Goal: Find specific page/section: Find specific page/section

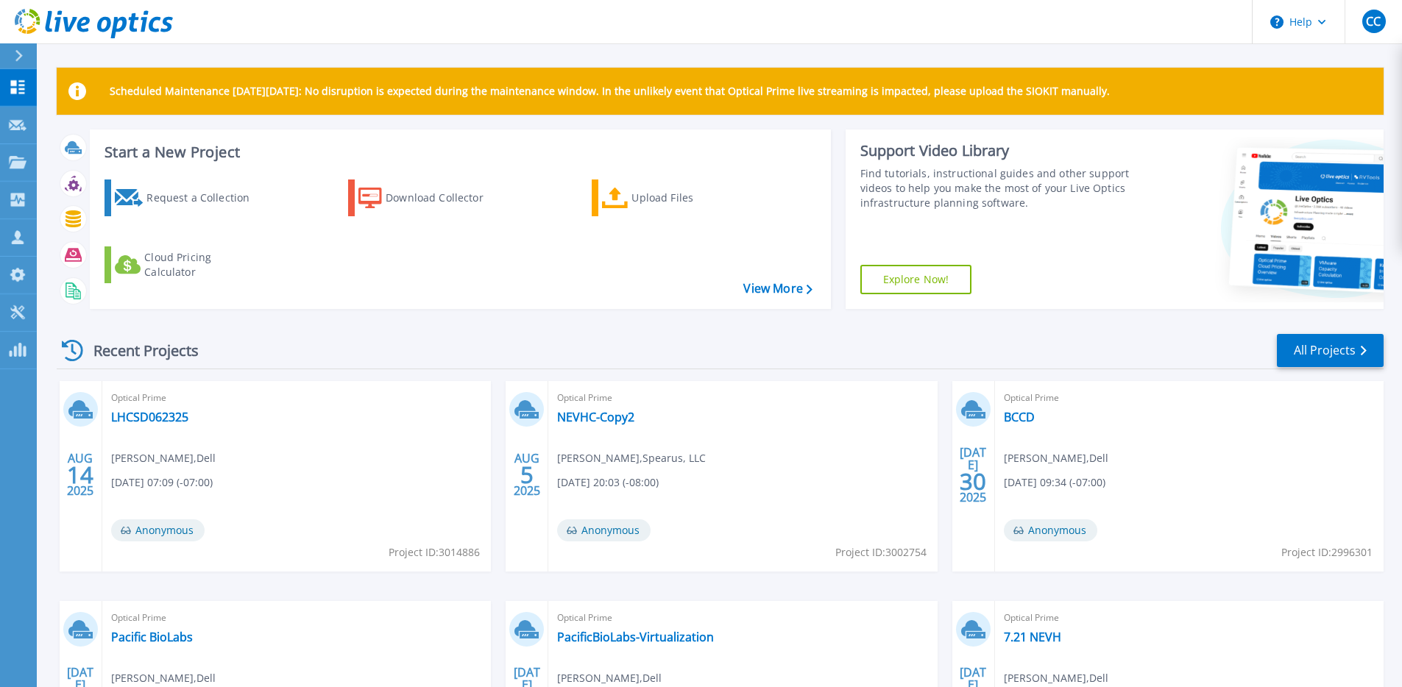
scroll to position [3, 0]
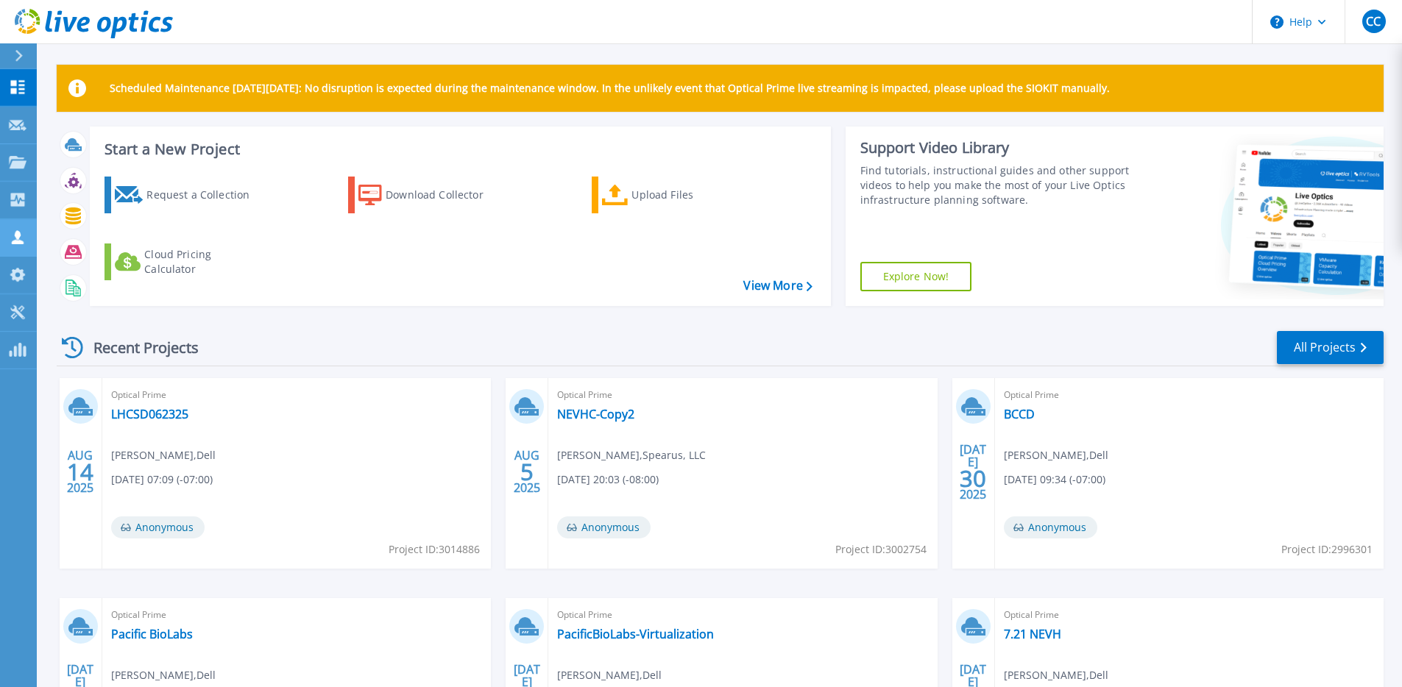
click at [24, 241] on icon at bounding box center [18, 237] width 18 height 14
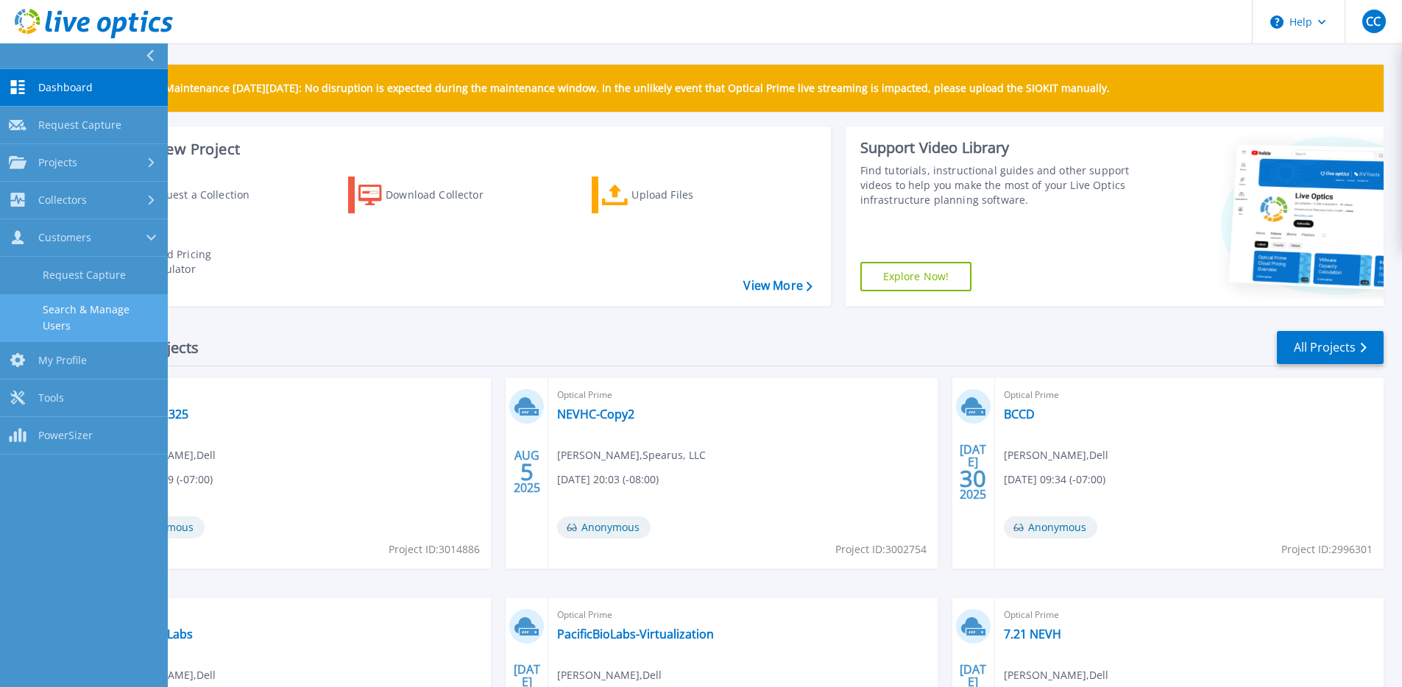
click at [70, 304] on link "Search & Manage Users" at bounding box center [84, 317] width 168 height 47
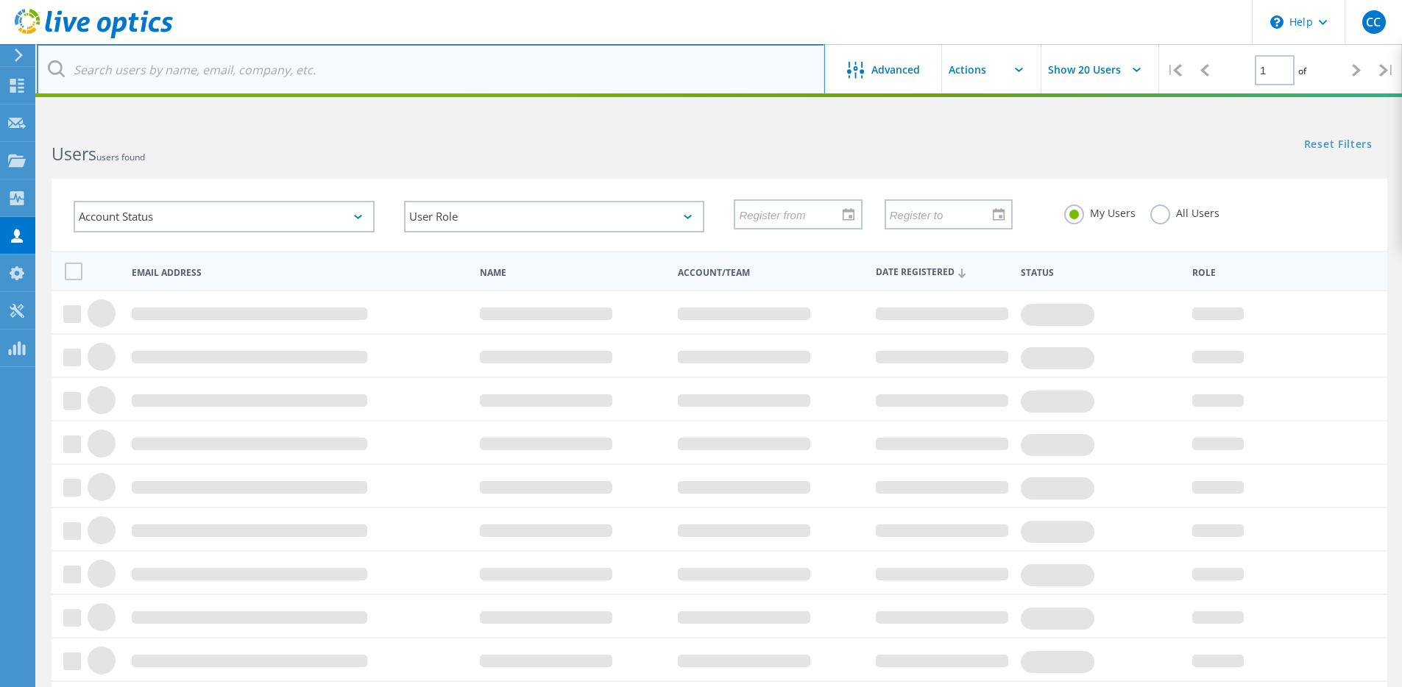
click at [504, 78] on input "text" at bounding box center [431, 70] width 788 height 52
paste input "Kainen Buch <kainen@horizon3.ai>"
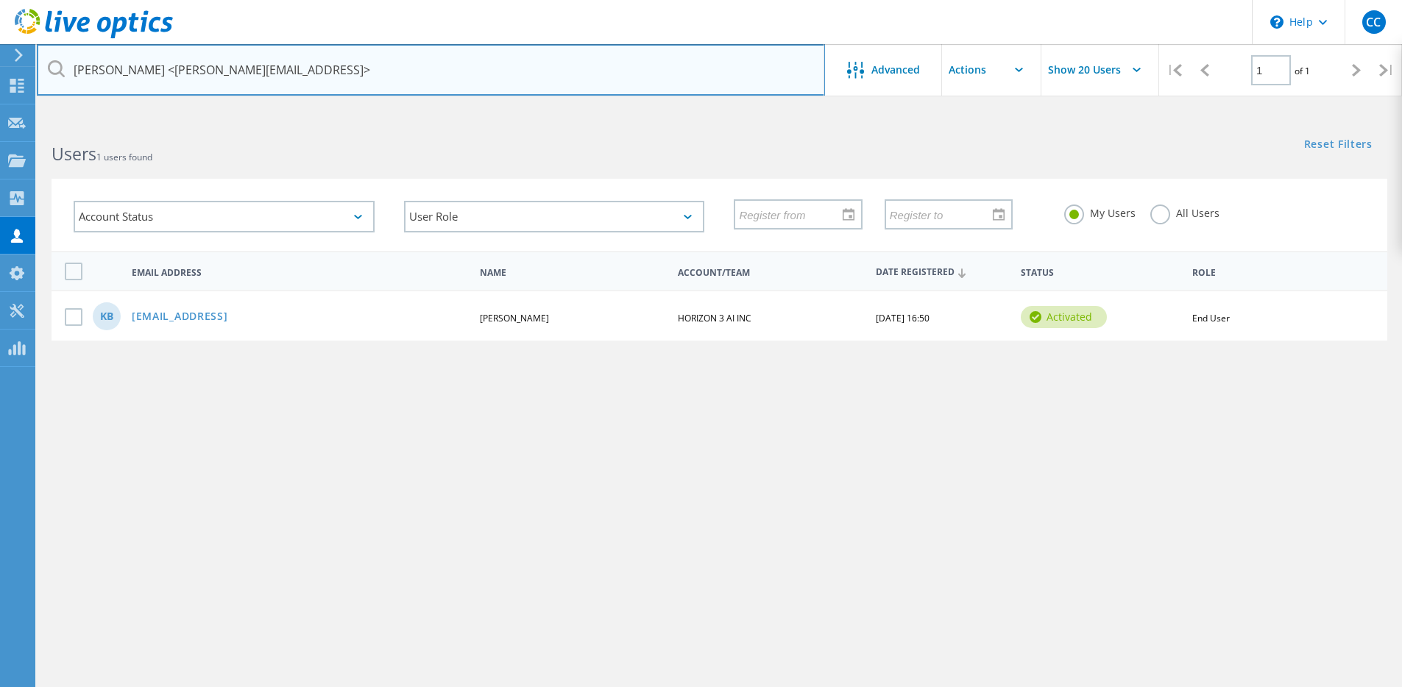
drag, startPoint x: 149, startPoint y: 70, endPoint x: 40, endPoint y: 57, distance: 110.3
click at [40, 57] on input "Kainen Buch <kainen@horizon3.ai>" at bounding box center [431, 70] width 788 height 52
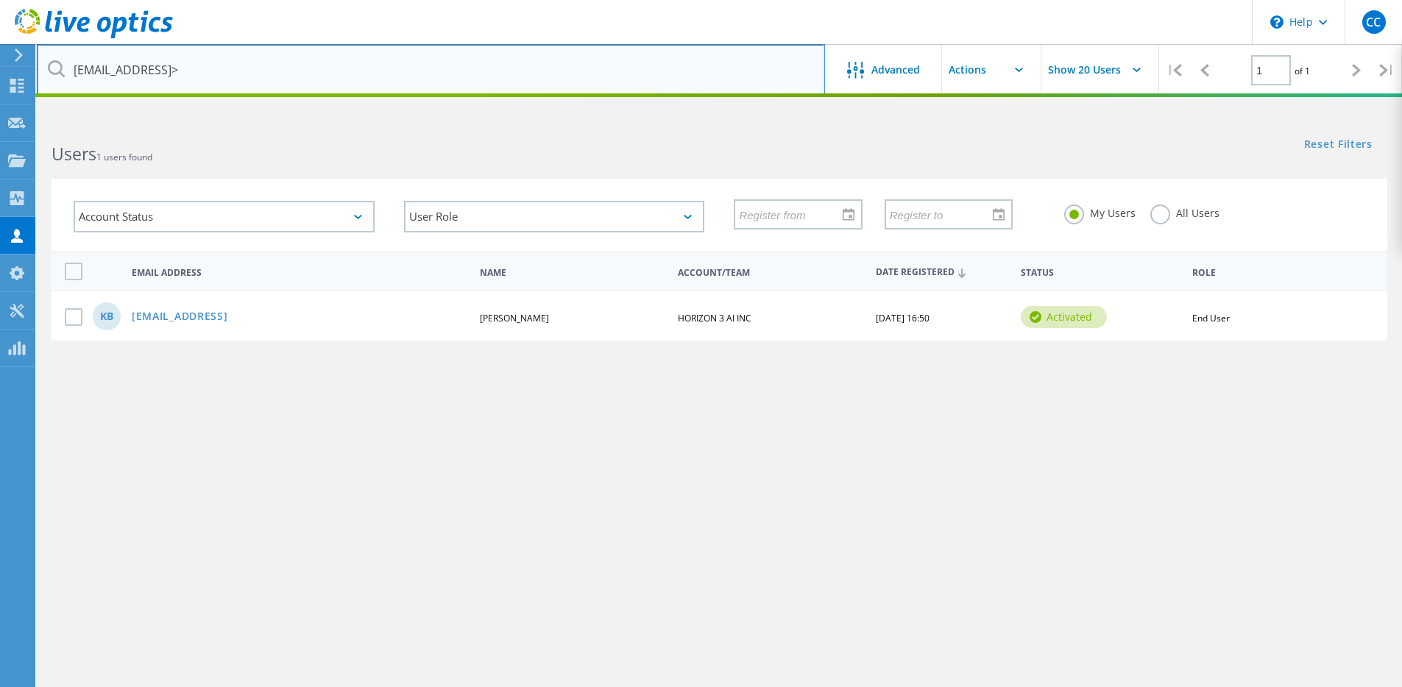
click at [241, 76] on input "kainen@horizon3.ai>" at bounding box center [431, 70] width 788 height 52
type input "[EMAIL_ADDRESS]"
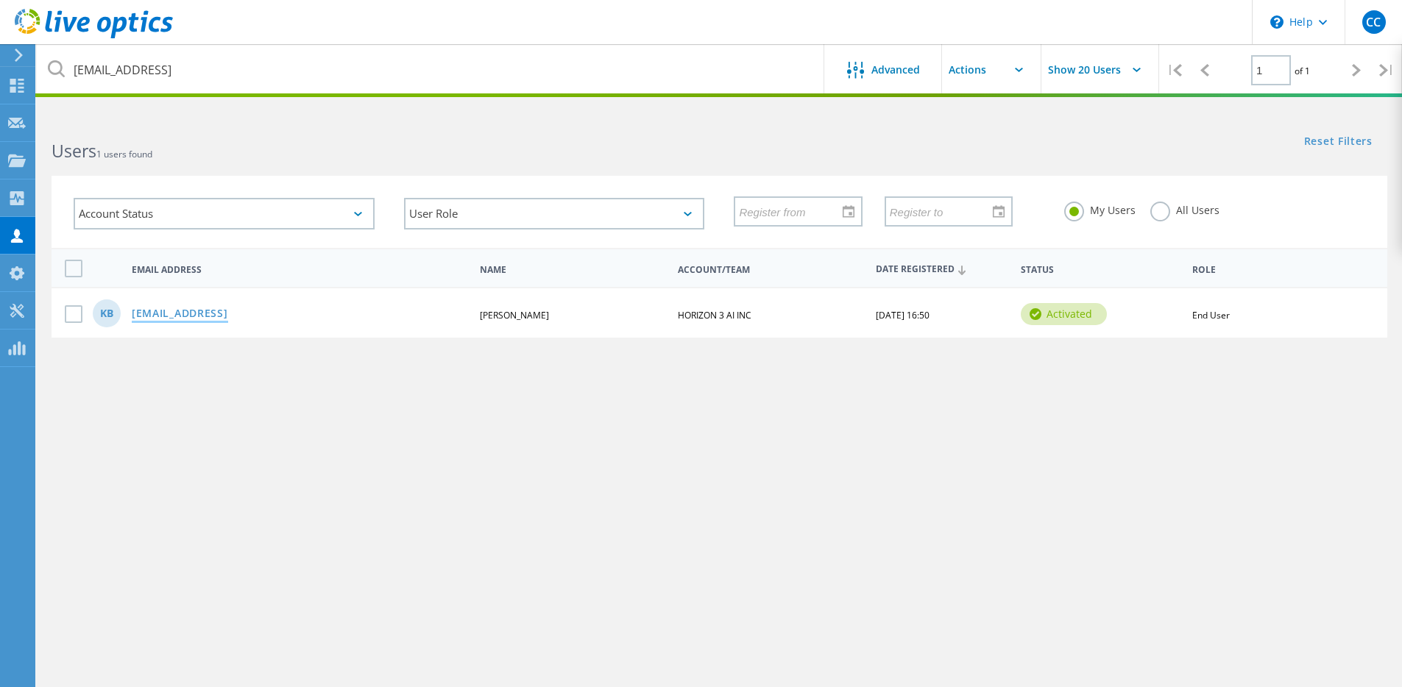
click at [204, 310] on link "[EMAIL_ADDRESS]" at bounding box center [180, 314] width 96 height 13
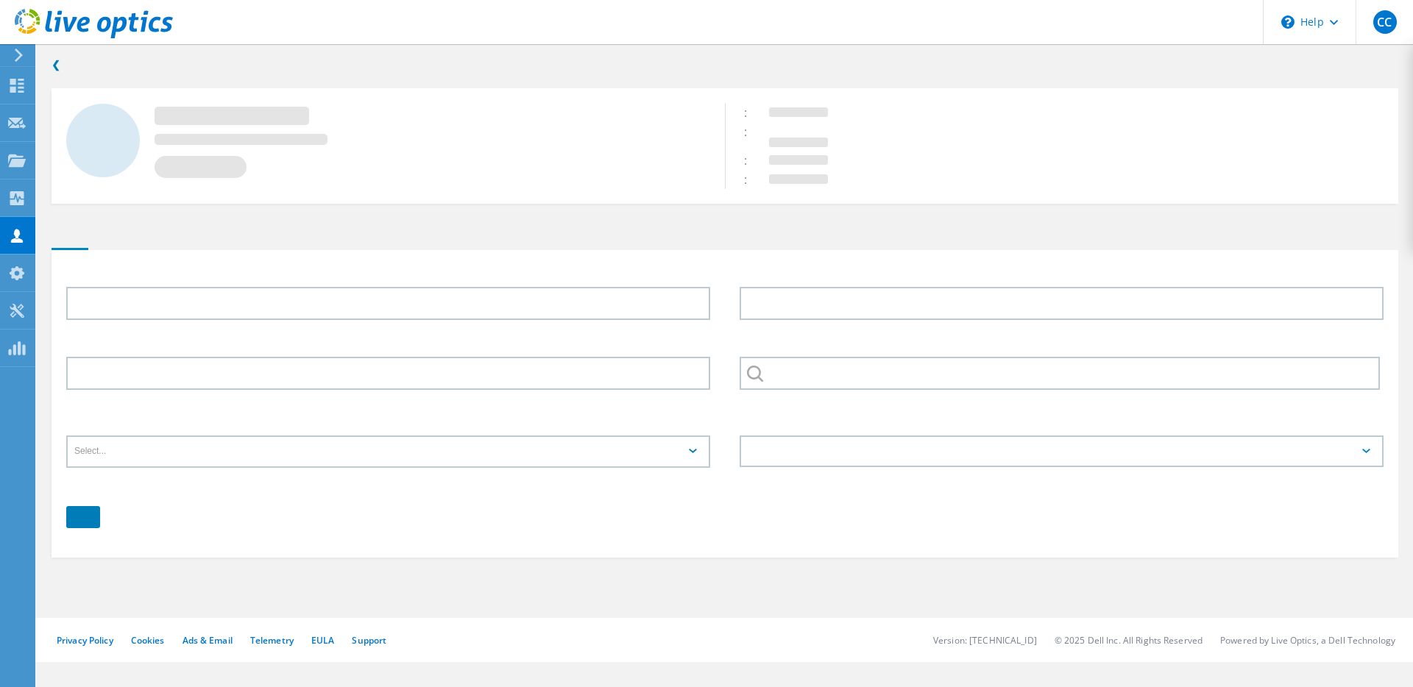
type input "Kainen"
type input "Buch"
type input "HORIZON 3 AI INC"
type input "English"
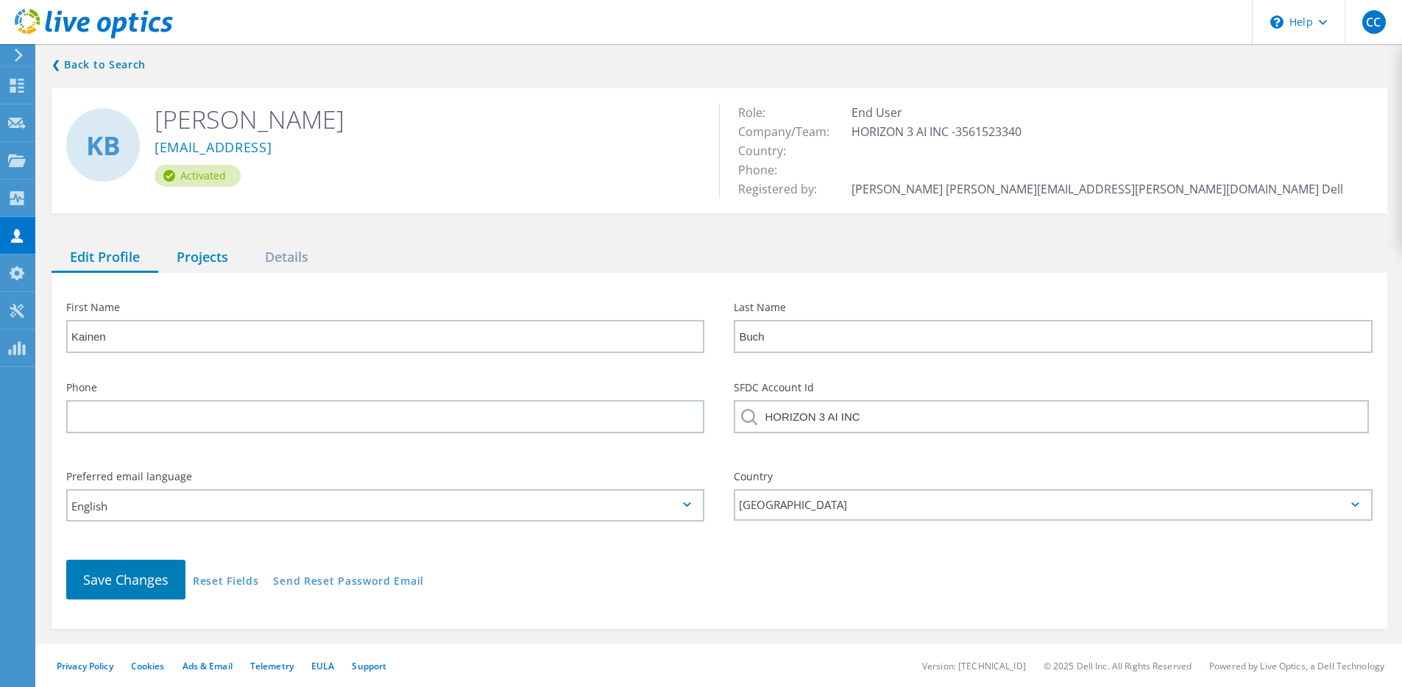
click at [232, 264] on div "Projects" at bounding box center [202, 258] width 88 height 30
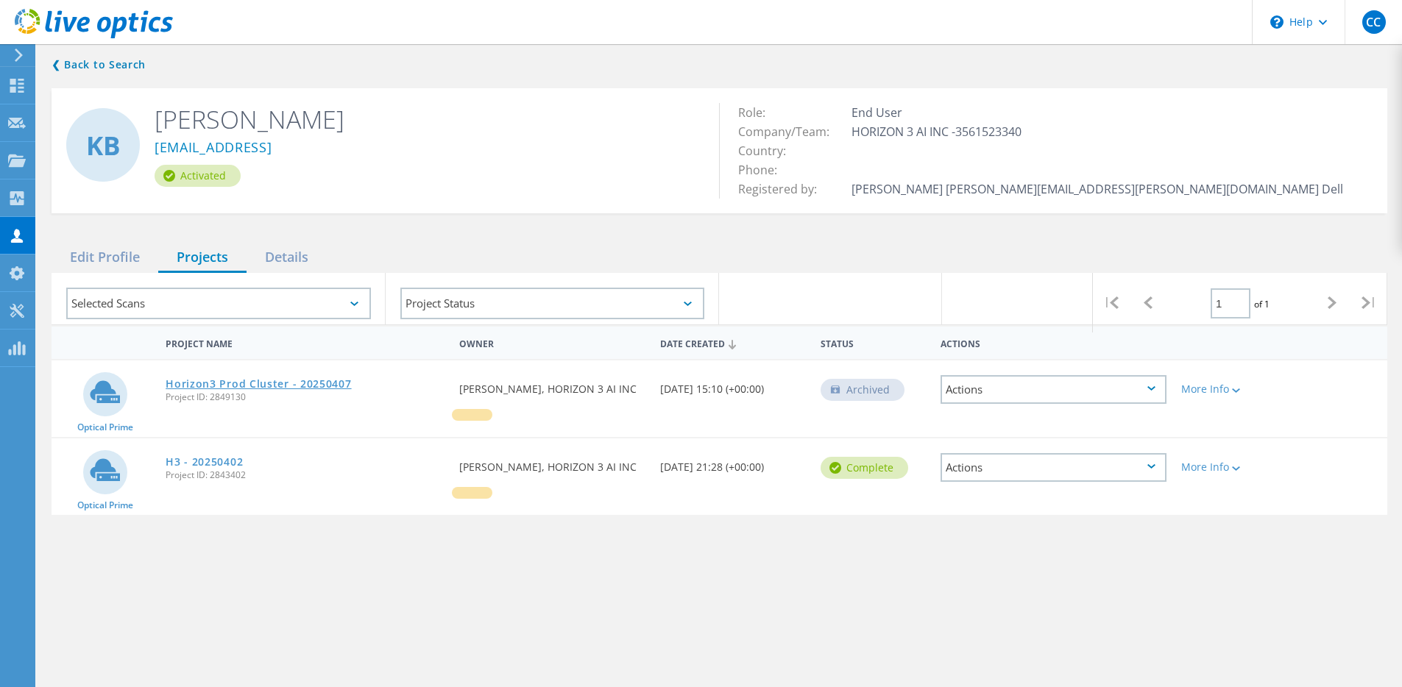
click at [288, 383] on link "Horizon3 Prod Cluster - 20250407" at bounding box center [258, 384] width 185 height 10
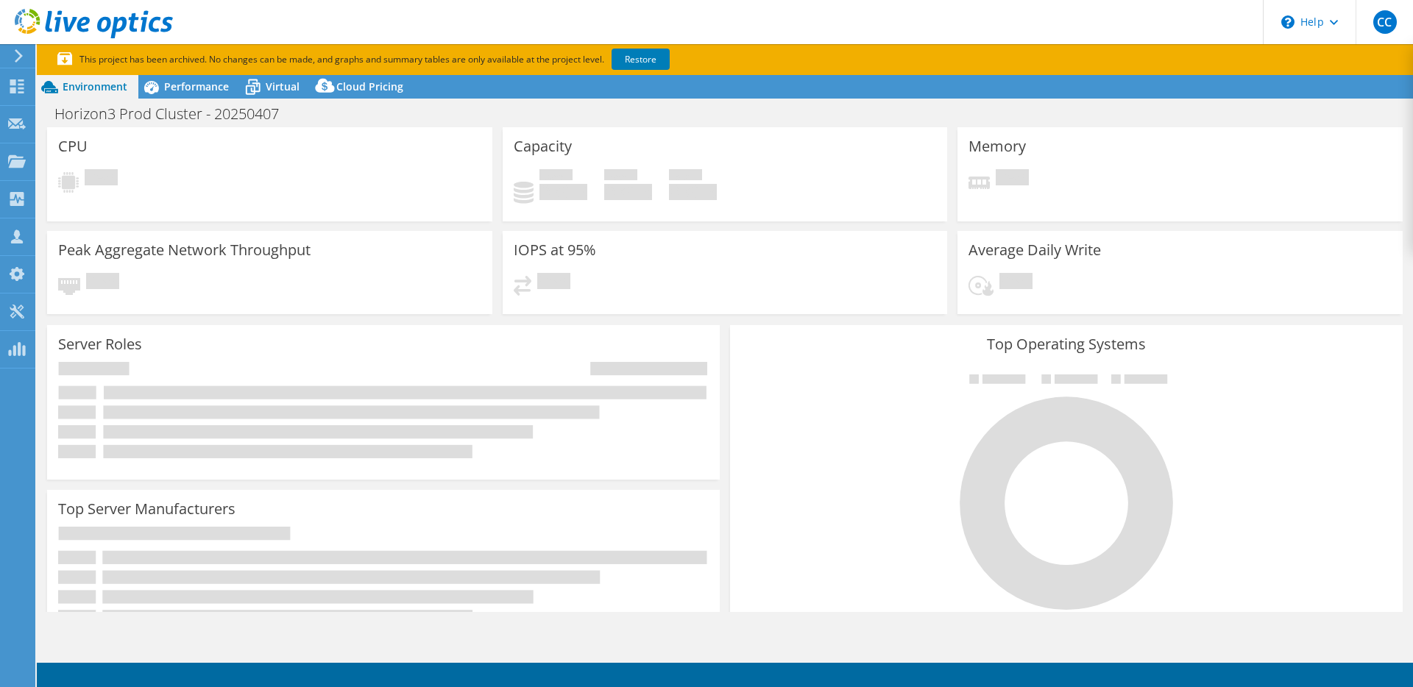
click at [288, 383] on icon at bounding box center [383, 410] width 650 height 96
select select "USD"
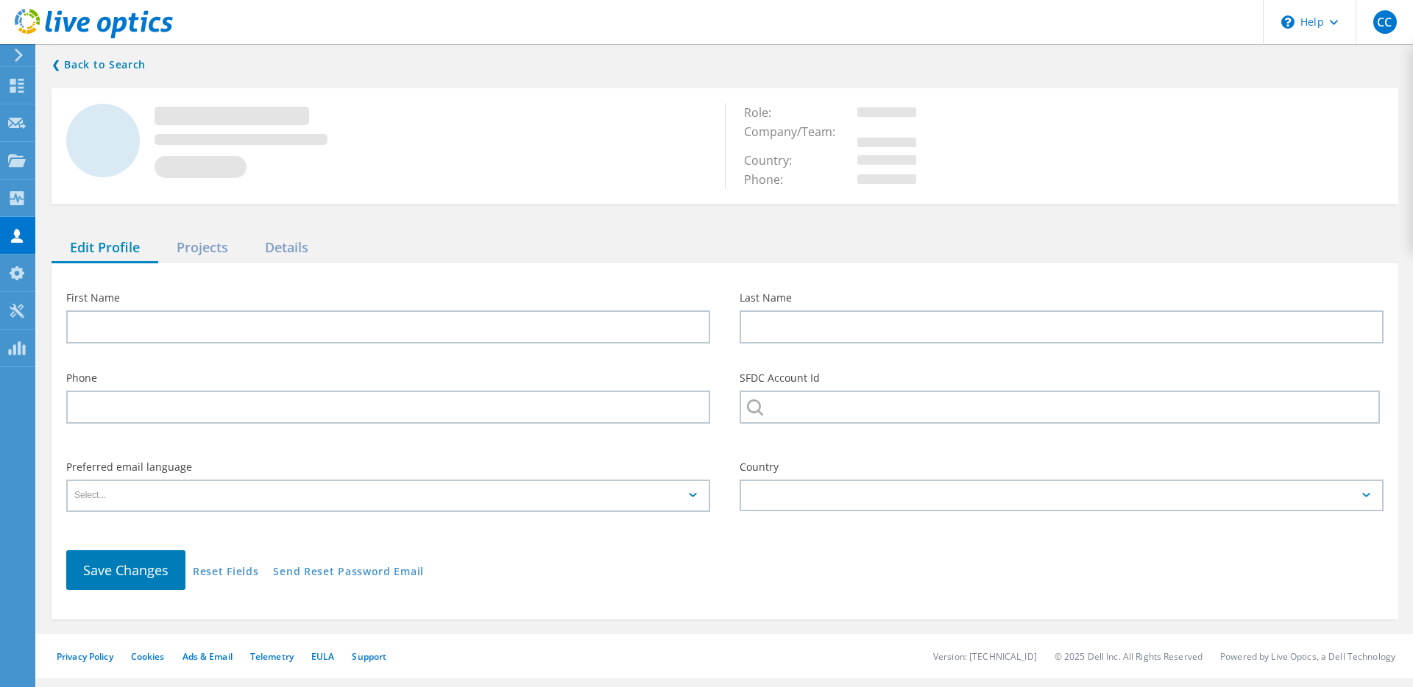
type input "Kainen"
type input "Buch"
type input "HORIZON 3 AI INC"
type input "English"
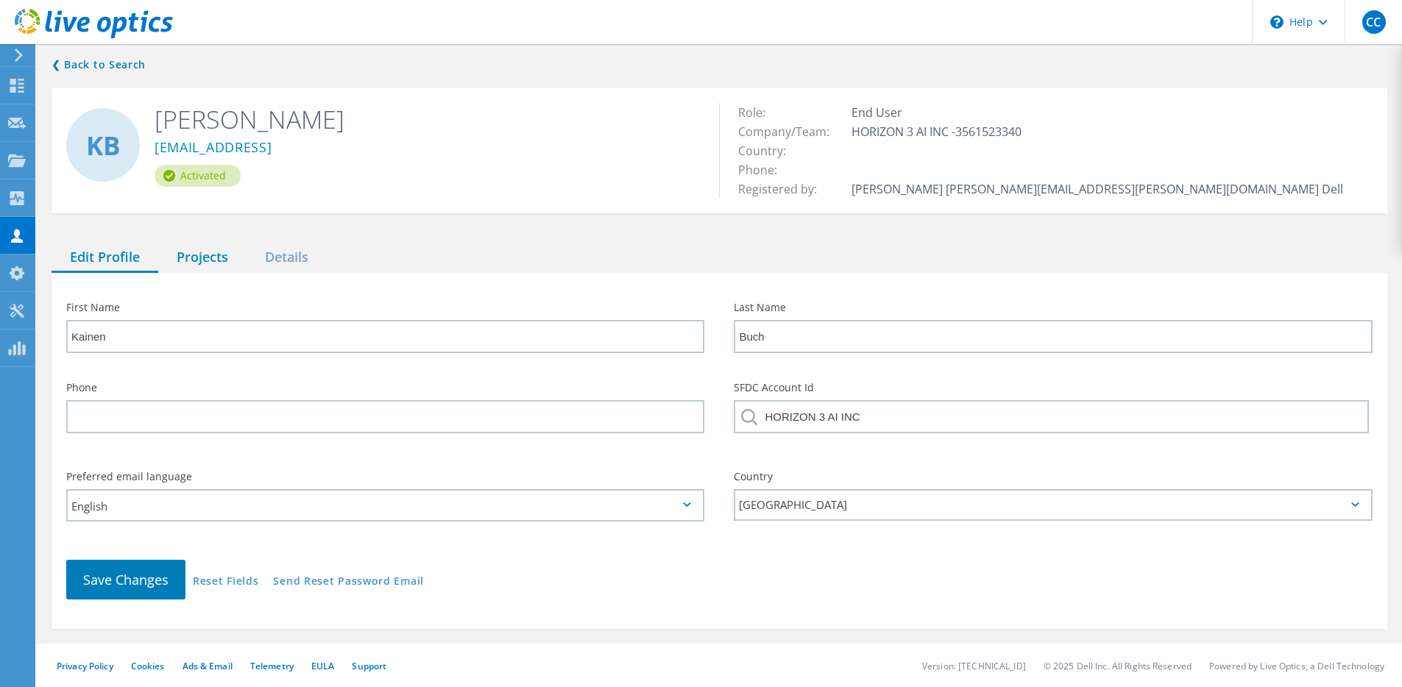
click at [212, 243] on div "Projects" at bounding box center [202, 258] width 88 height 30
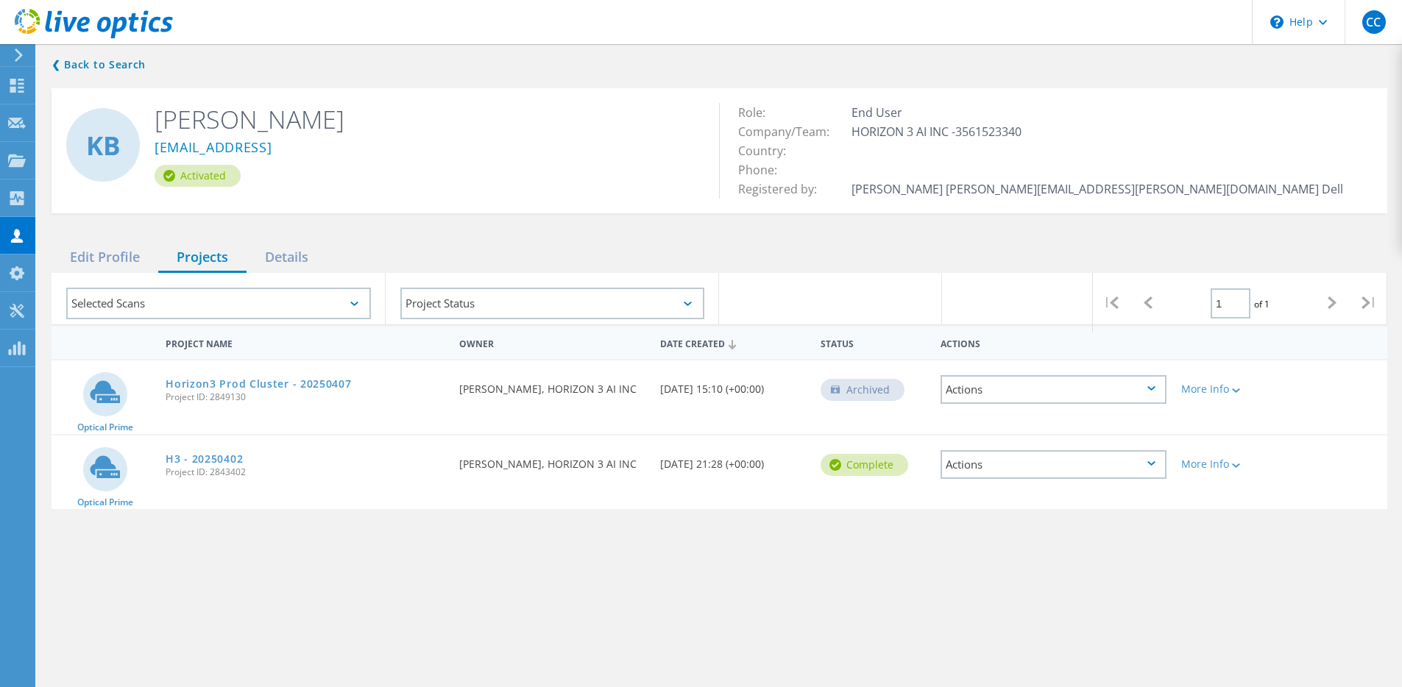
click at [335, 477] on div "H3 - 20250402 Project ID: 2843402" at bounding box center [305, 464] width 294 height 56
